Goal: Complete application form: Complete application form

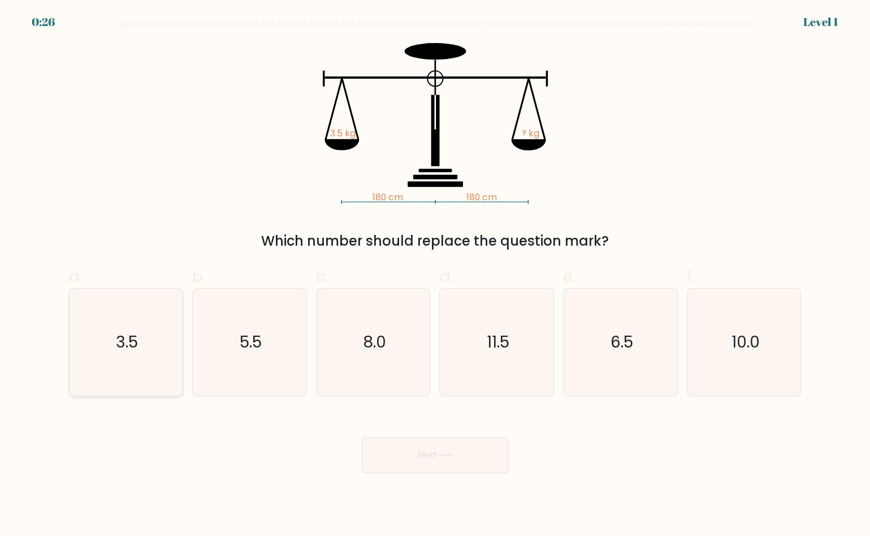
drag, startPoint x: 137, startPoint y: 339, endPoint x: 149, endPoint y: 344, distance: 12.2
click at [137, 340] on text "3.5" at bounding box center [127, 341] width 22 height 23
click at [435, 275] on input "a. 3.5" at bounding box center [435, 271] width 1 height 7
radio input "true"
click at [454, 443] on button "Next" at bounding box center [435, 455] width 147 height 36
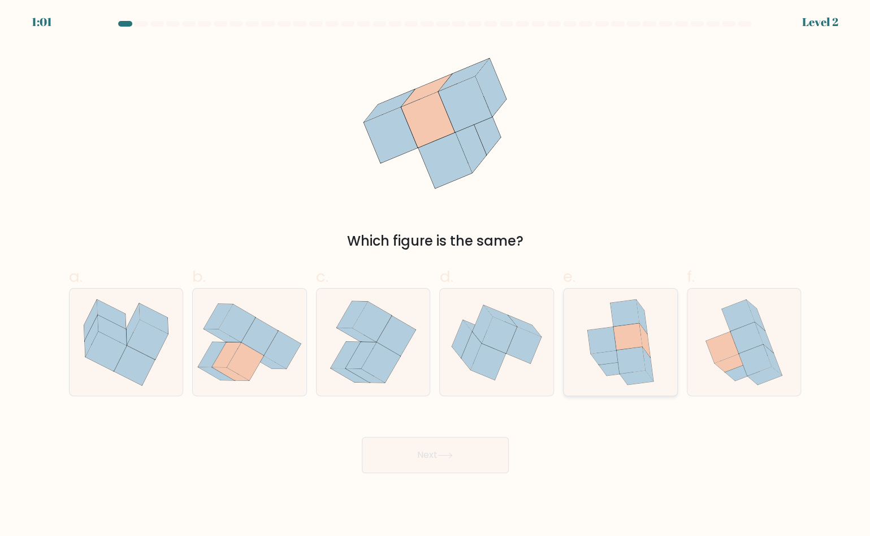
click at [615, 340] on icon at bounding box center [628, 336] width 29 height 27
click at [436, 275] on input "e." at bounding box center [435, 271] width 1 height 7
radio input "true"
click at [457, 462] on button "Next" at bounding box center [435, 455] width 147 height 36
click at [440, 461] on button "Next" at bounding box center [435, 455] width 147 height 36
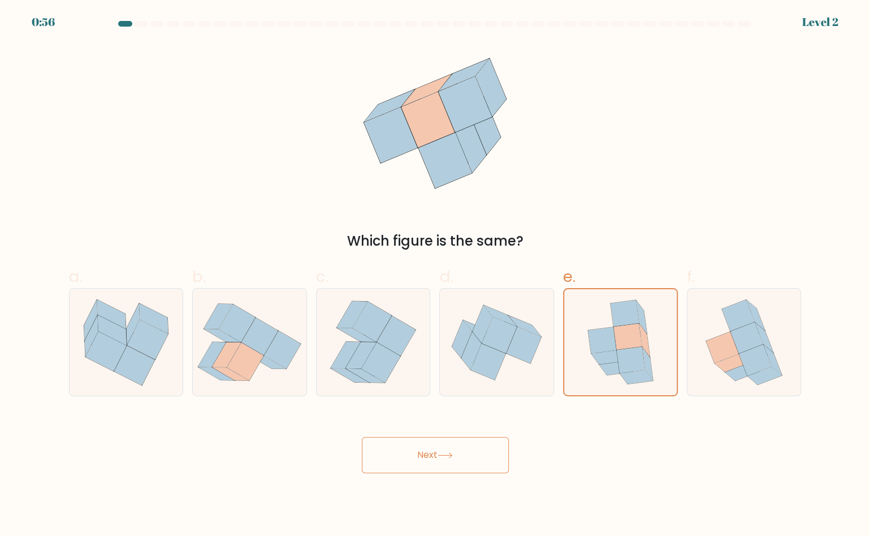
click at [440, 461] on button "Next" at bounding box center [435, 455] width 147 height 36
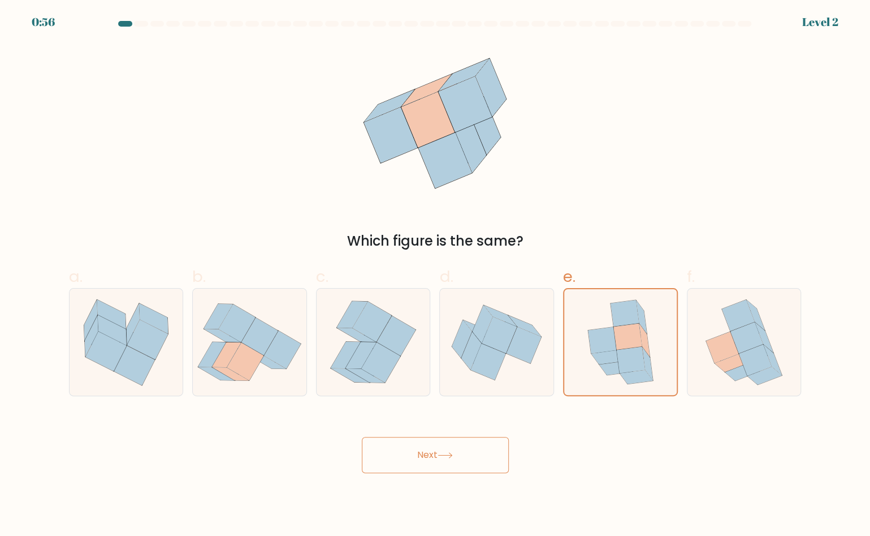
click at [440, 461] on button "Next" at bounding box center [435, 455] width 147 height 36
click at [439, 461] on button "Next" at bounding box center [435, 455] width 147 height 36
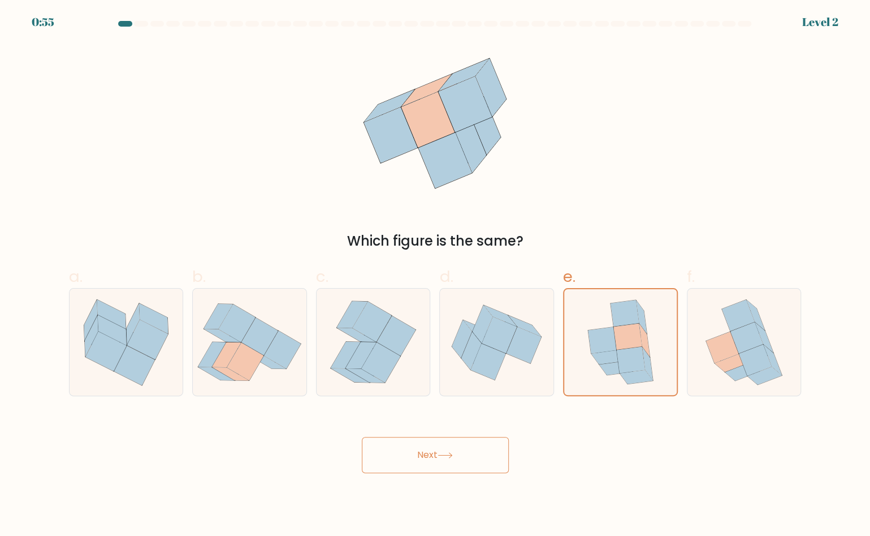
click at [439, 461] on button "Next" at bounding box center [435, 455] width 147 height 36
click at [439, 460] on button "Next" at bounding box center [435, 455] width 147 height 36
click at [440, 460] on button "Next" at bounding box center [435, 455] width 147 height 36
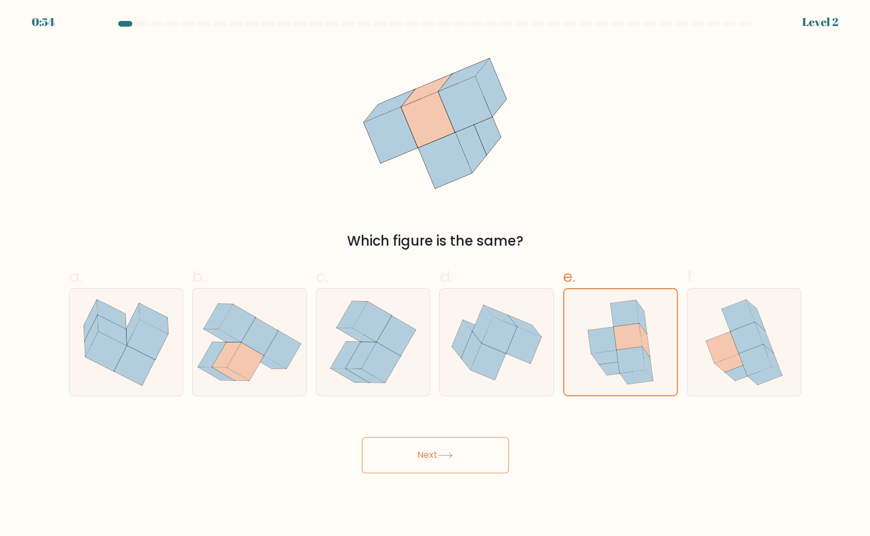
click at [440, 460] on button "Next" at bounding box center [435, 455] width 147 height 36
click at [442, 454] on button "Next" at bounding box center [435, 455] width 147 height 36
click at [442, 454] on icon at bounding box center [445, 455] width 15 height 6
click at [443, 454] on icon at bounding box center [445, 455] width 15 height 6
click at [441, 452] on icon at bounding box center [445, 455] width 15 height 6
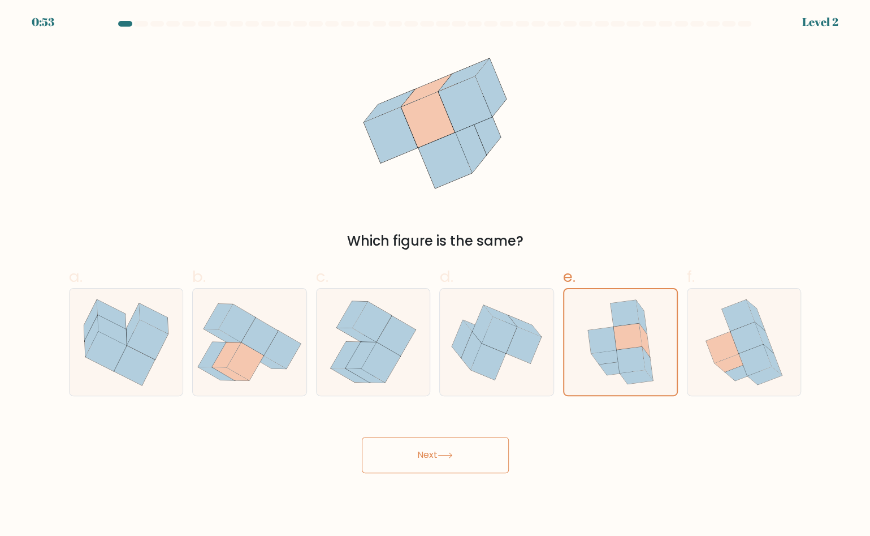
click at [443, 452] on icon at bounding box center [445, 455] width 15 height 6
click at [446, 453] on icon at bounding box center [445, 455] width 15 height 6
click at [451, 453] on icon at bounding box center [445, 455] width 15 height 6
drag, startPoint x: 450, startPoint y: 480, endPoint x: 454, endPoint y: 506, distance: 25.8
click at [448, 498] on body "0:52 Level 2" at bounding box center [435, 268] width 870 height 536
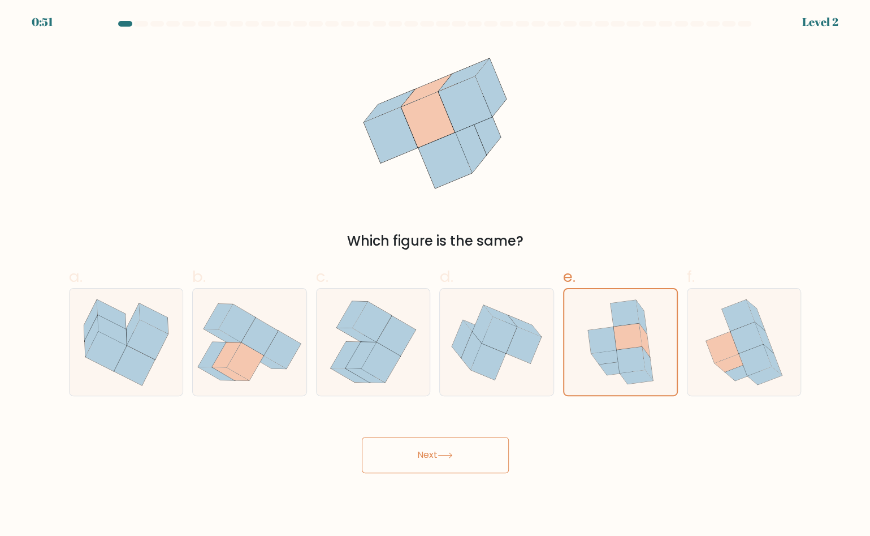
click at [428, 457] on button "Next" at bounding box center [435, 455] width 147 height 36
click at [428, 456] on button "Next" at bounding box center [435, 455] width 147 height 36
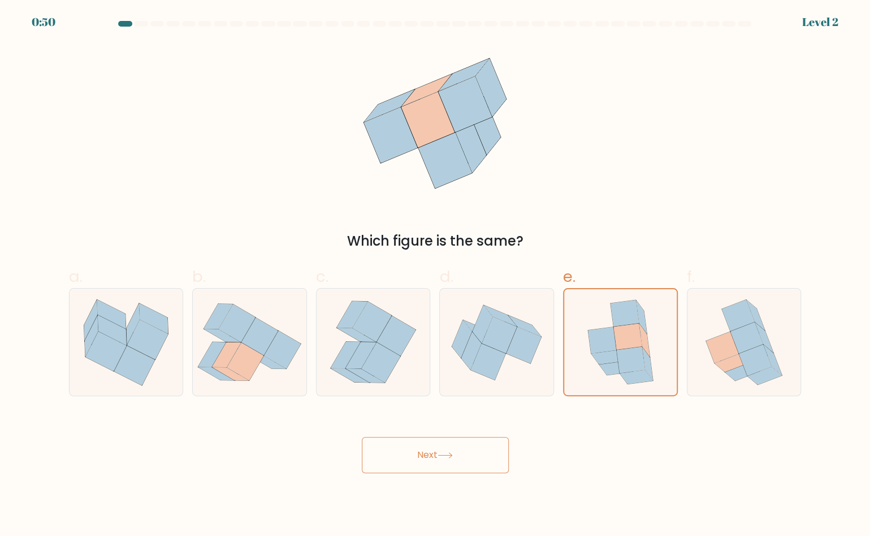
click at [428, 456] on button "Next" at bounding box center [435, 455] width 147 height 36
